Goal: Find specific page/section: Find specific page/section

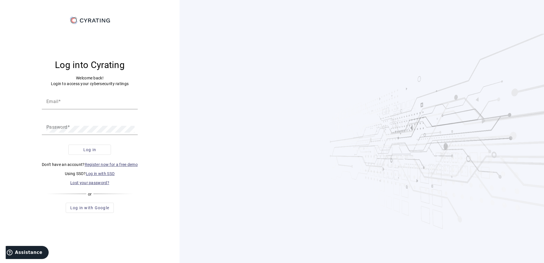
click at [97, 172] on link "Log in with SSO" at bounding box center [100, 173] width 29 height 5
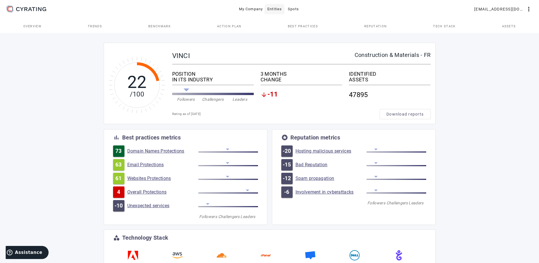
click at [269, 9] on span "Entities" at bounding box center [275, 9] width 15 height 9
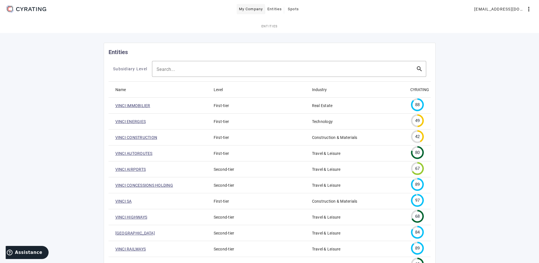
click at [258, 14] on span at bounding box center [251, 9] width 29 height 14
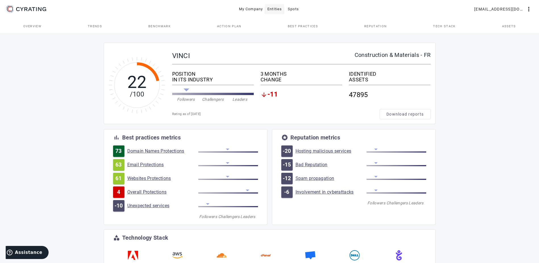
click at [274, 15] on span at bounding box center [274, 9] width 19 height 14
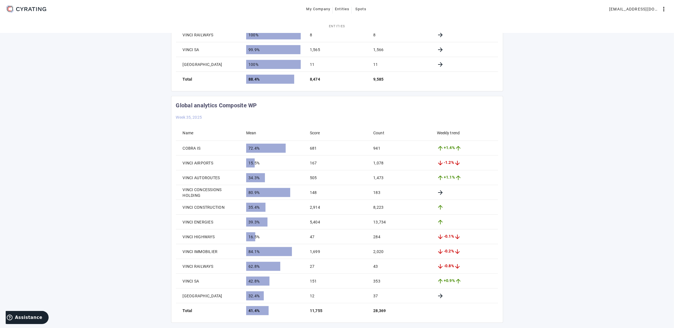
scroll to position [508, 0]
